Goal: Navigation & Orientation: Find specific page/section

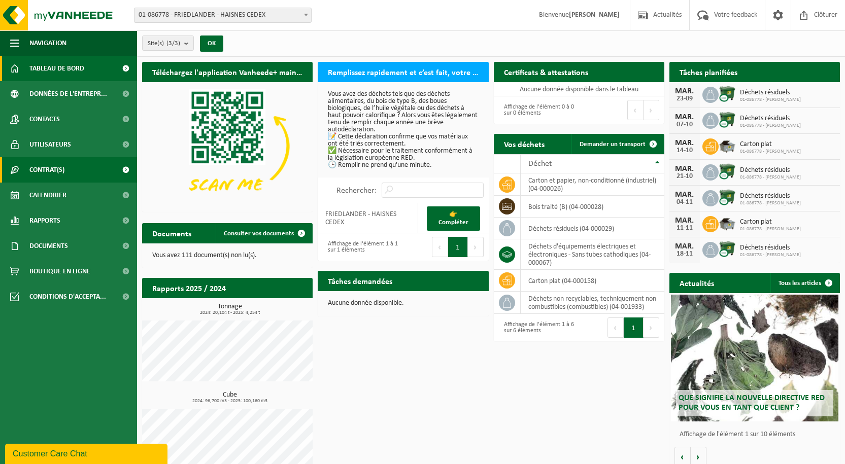
click at [63, 166] on span "Contrat(s)" at bounding box center [46, 169] width 35 height 25
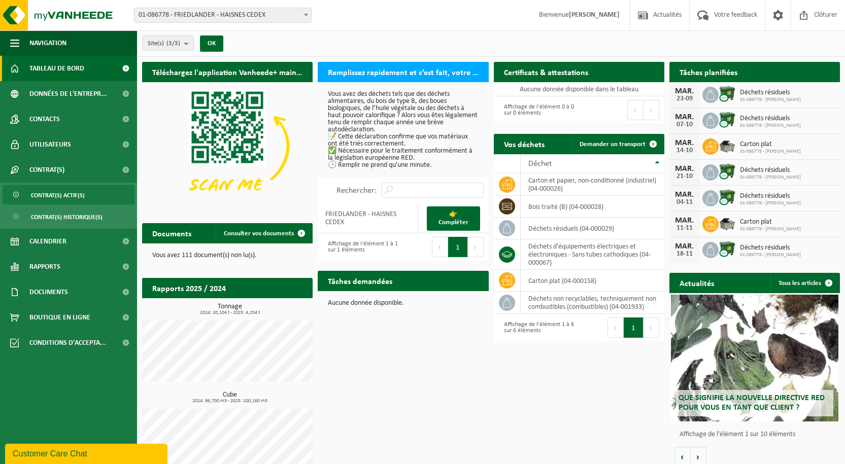
click at [70, 195] on span "Contrat(s) actif(s)" at bounding box center [58, 195] width 54 height 19
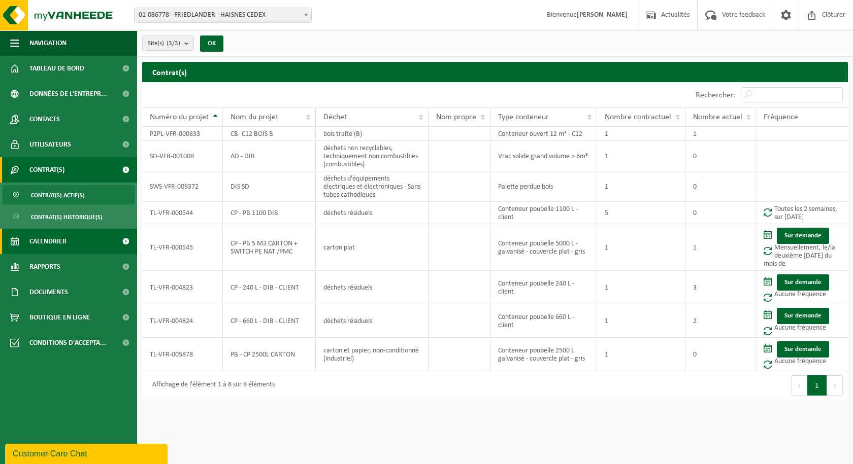
click at [77, 240] on link "Calendrier" at bounding box center [68, 241] width 137 height 25
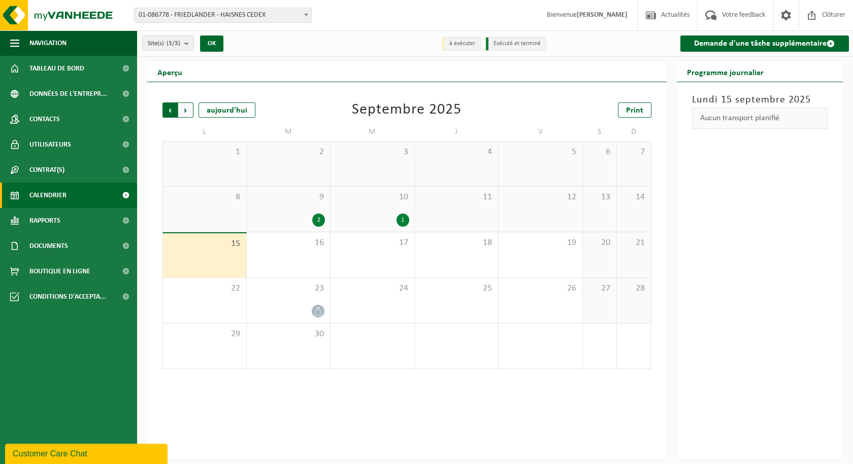
click at [183, 113] on span "Suivant" at bounding box center [185, 110] width 15 height 15
